Goal: Task Accomplishment & Management: Use online tool/utility

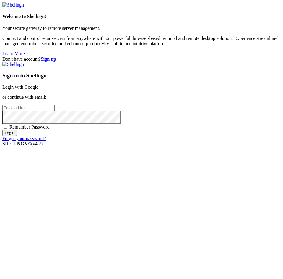
click at [38, 90] on link "Login with Google" at bounding box center [20, 87] width 36 height 5
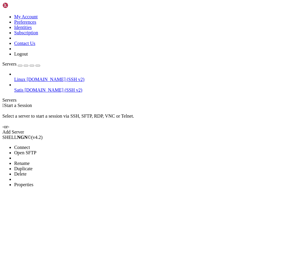
click at [67, 150] on li "Open SFTP" at bounding box center [41, 152] width 54 height 5
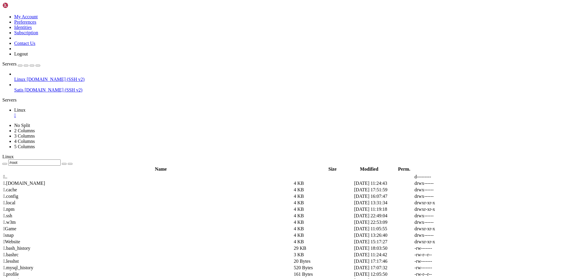
drag, startPoint x: 101, startPoint y: 22, endPoint x: 92, endPoint y: 22, distance: 8.6
click at [61, 160] on input "/root" at bounding box center [34, 163] width 52 height 6
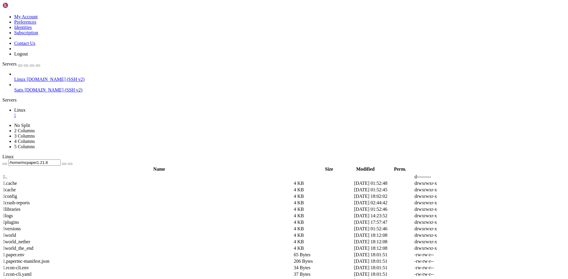
click at [17, 194] on span " config" at bounding box center [10, 196] width 14 height 5
click at [19, 220] on span " plugins" at bounding box center [11, 222] width 16 height 5
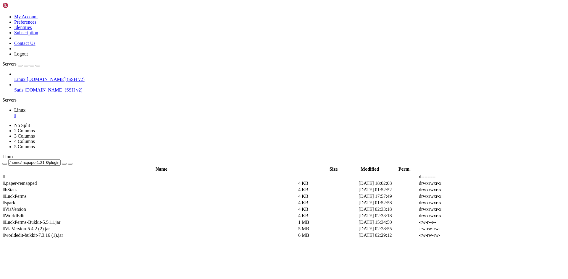
click at [103, 213] on td " WorldEdit" at bounding box center [150, 216] width 294 height 6
click at [25, 214] on span " WorldEdit" at bounding box center [13, 216] width 21 height 5
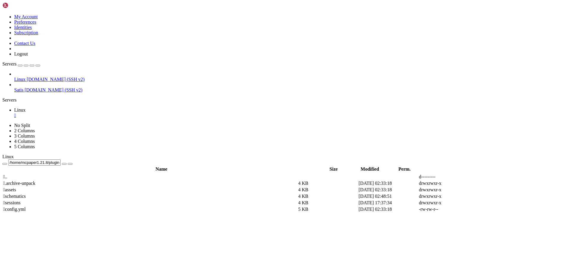
click at [26, 194] on span " schematics" at bounding box center [14, 196] width 22 height 5
type input "/home/mcpaper1.21.8/plugins/WorldEdit/schematics"
